Goal: Information Seeking & Learning: Learn about a topic

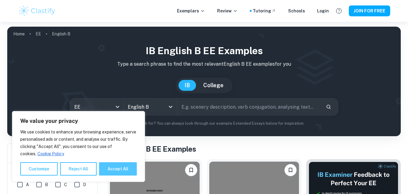
click at [118, 170] on button "Accept All" at bounding box center [118, 168] width 38 height 13
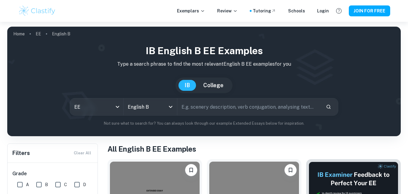
checkbox input "true"
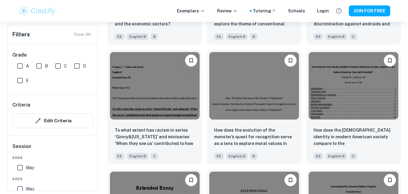
scroll to position [614, 0]
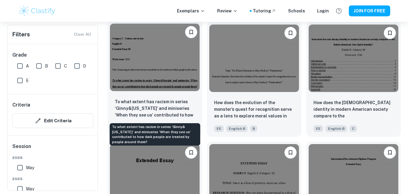
click at [169, 107] on p "To what extent has racism in series ‘Ginny&[US_STATE]’ and miniseries ‘When the…" at bounding box center [155, 108] width 80 height 21
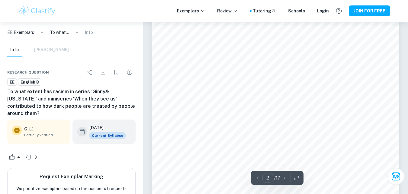
scroll to position [427, 0]
type input "4"
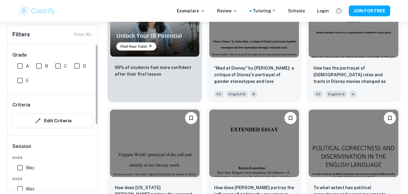
drag, startPoint x: 96, startPoint y: 99, endPoint x: 103, endPoint y: 57, distance: 43.1
click at [40, 66] on input "B" at bounding box center [39, 66] width 12 height 12
checkbox input "true"
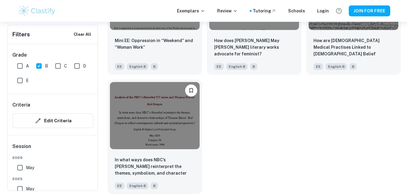
scroll to position [1168, 0]
click at [18, 65] on input "A" at bounding box center [20, 66] width 12 height 12
checkbox input "true"
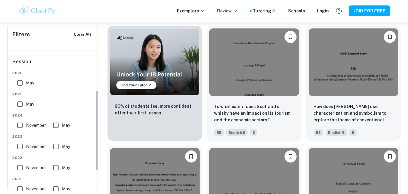
scroll to position [97, 0]
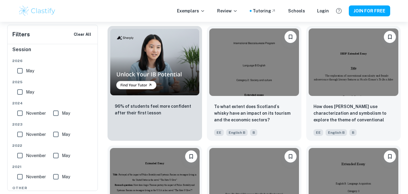
click at [112, 11] on div "Exemplars Review Tutoring Schools Login JOIN FOR FREE" at bounding box center [204, 11] width 387 height 12
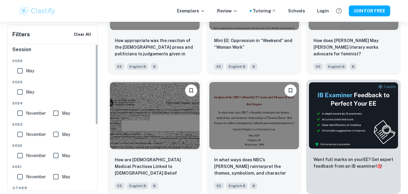
scroll to position [0, 0]
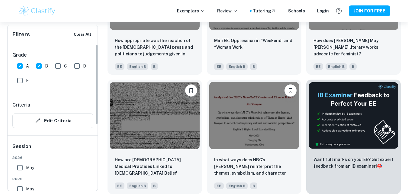
drag, startPoint x: 97, startPoint y: 116, endPoint x: 61, endPoint y: 57, distance: 68.7
click at [97, 49] on div "Grade A B C D E Criteria Edit Criteria Session [DATE] [DATE] [DATE] May [DATE] …" at bounding box center [53, 117] width 91 height 146
click at [40, 66] on input "B" at bounding box center [39, 66] width 12 height 12
checkbox input "false"
click at [18, 64] on input "A" at bounding box center [20, 66] width 12 height 12
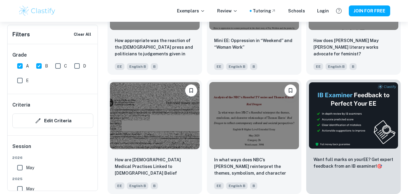
checkbox input "false"
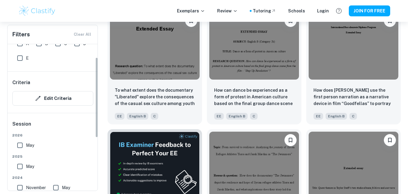
scroll to position [24, 0]
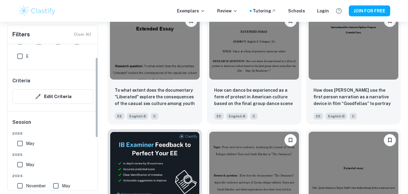
drag, startPoint x: 408, startPoint y: 77, endPoint x: 411, endPoint y: 74, distance: 3.9
